Goal: Use online tool/utility: Utilize a website feature to perform a specific function

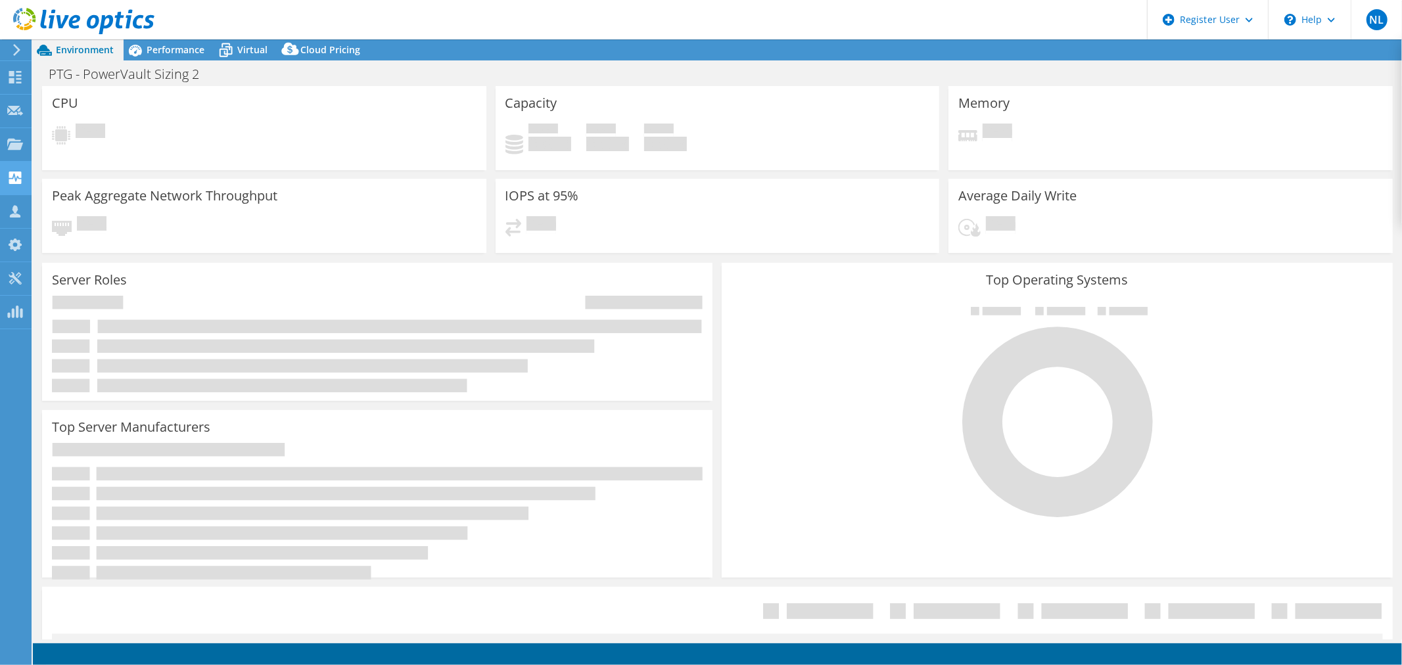
select select "USD"
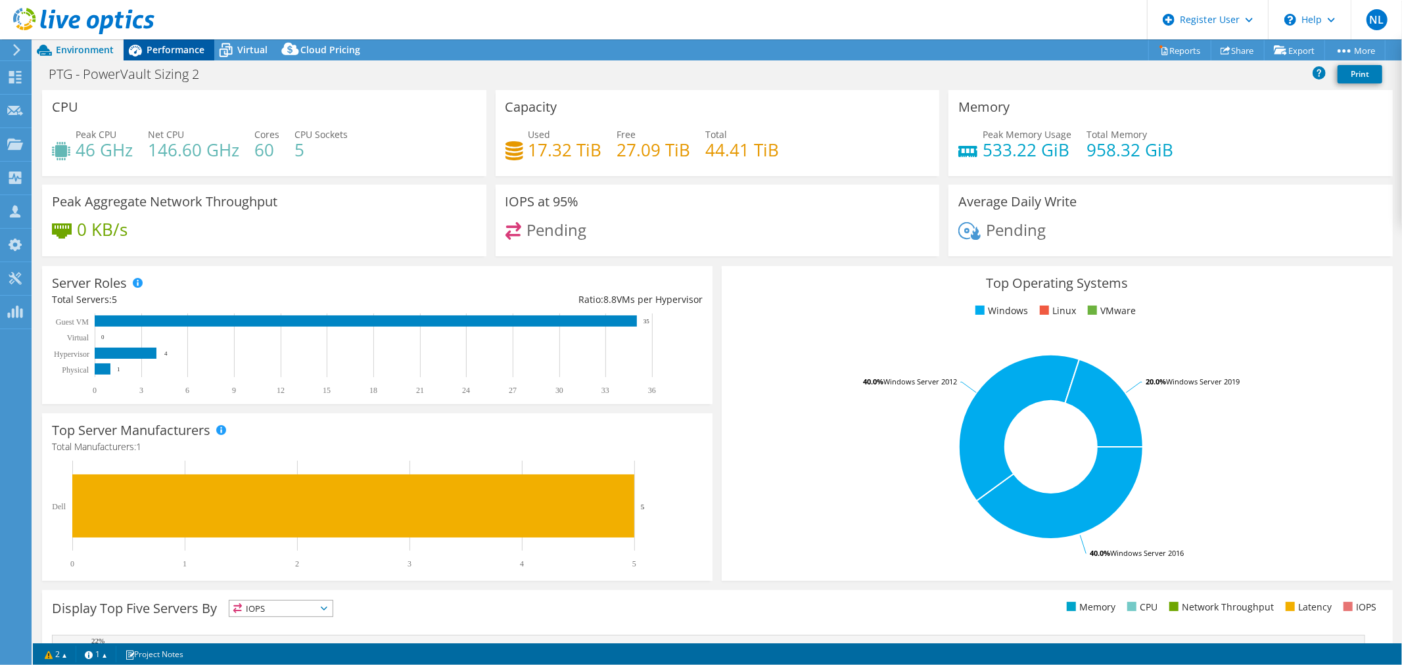
click at [179, 47] on span "Performance" at bounding box center [176, 49] width 58 height 12
